Goal: Browse casually: Explore the website without a specific task or goal

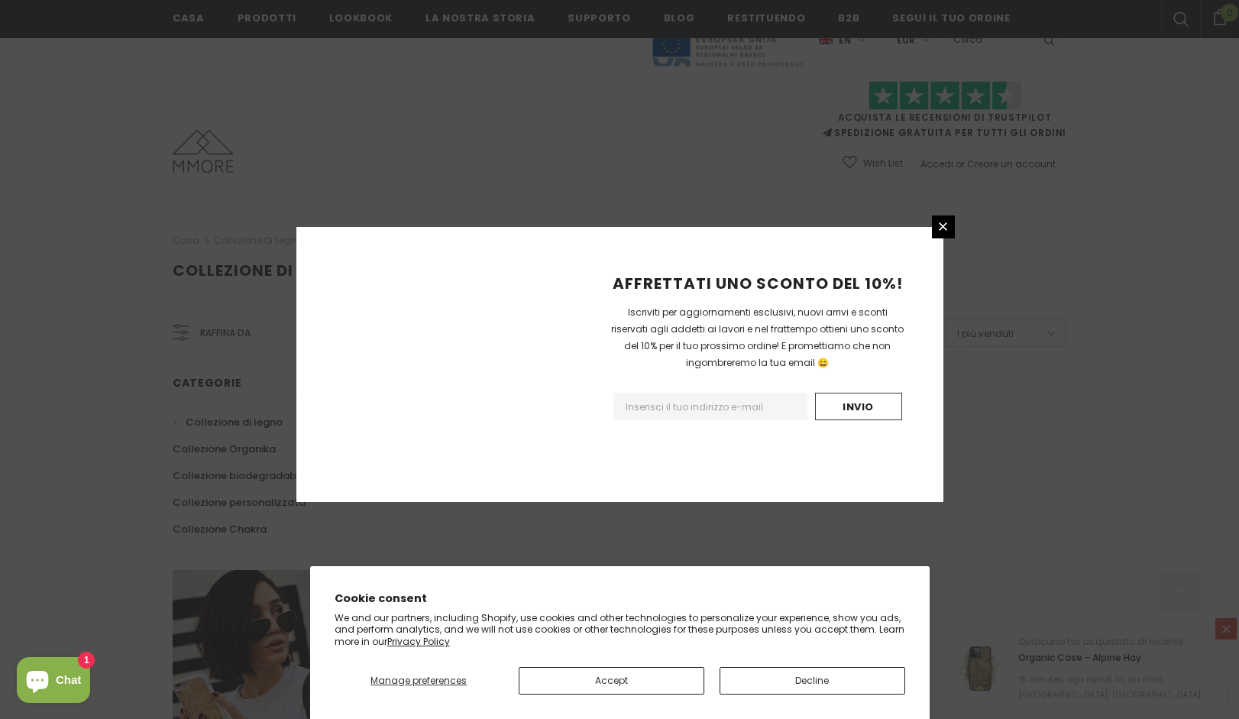
scroll to position [847, 0]
